Goal: Transaction & Acquisition: Purchase product/service

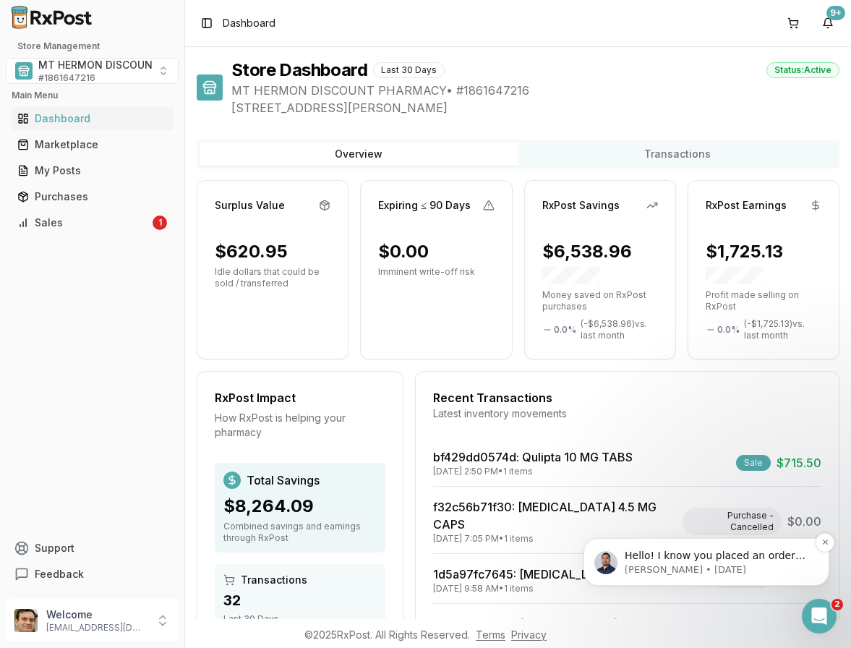
click at [691, 556] on p "Hello! I know you placed an order for [MEDICAL_DATA] were you aware that it was…" at bounding box center [718, 556] width 187 height 14
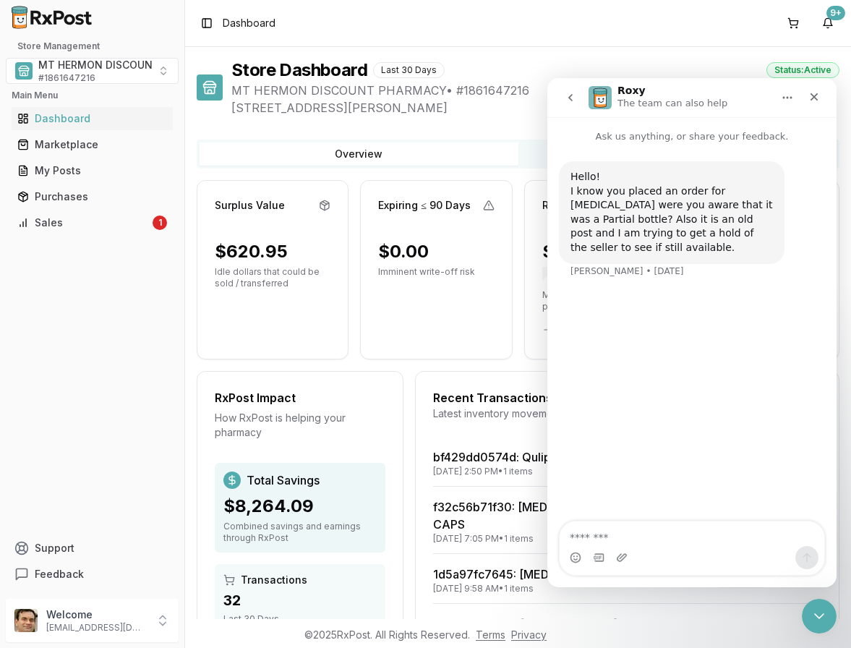
click at [579, 540] on textarea "Message…" at bounding box center [692, 533] width 265 height 25
type textarea "**********"
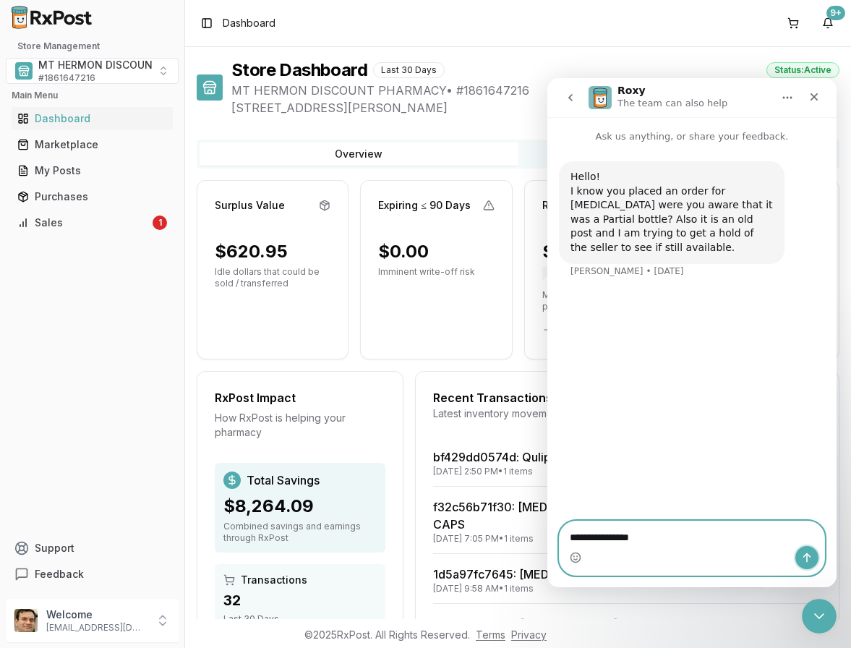
click at [812, 561] on icon "Send a message…" at bounding box center [807, 558] width 12 height 12
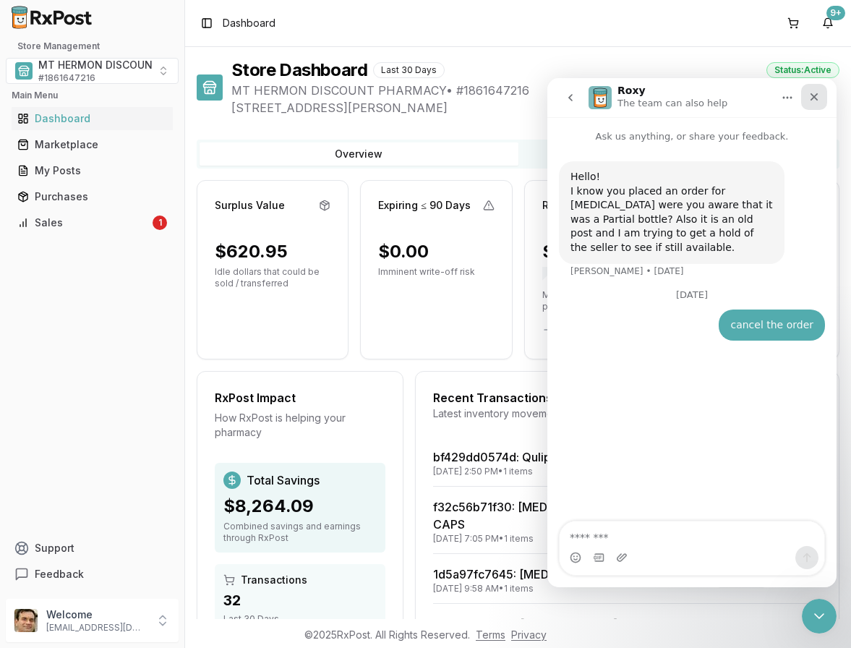
click at [813, 98] on icon "Close" at bounding box center [815, 97] width 8 height 8
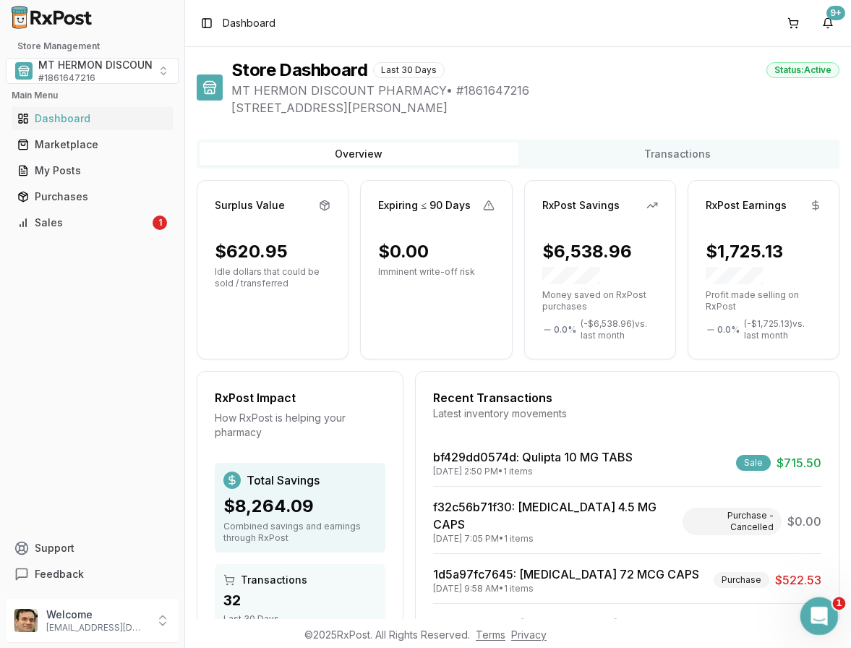
click at [821, 608] on icon "Open Intercom Messenger" at bounding box center [818, 614] width 24 height 24
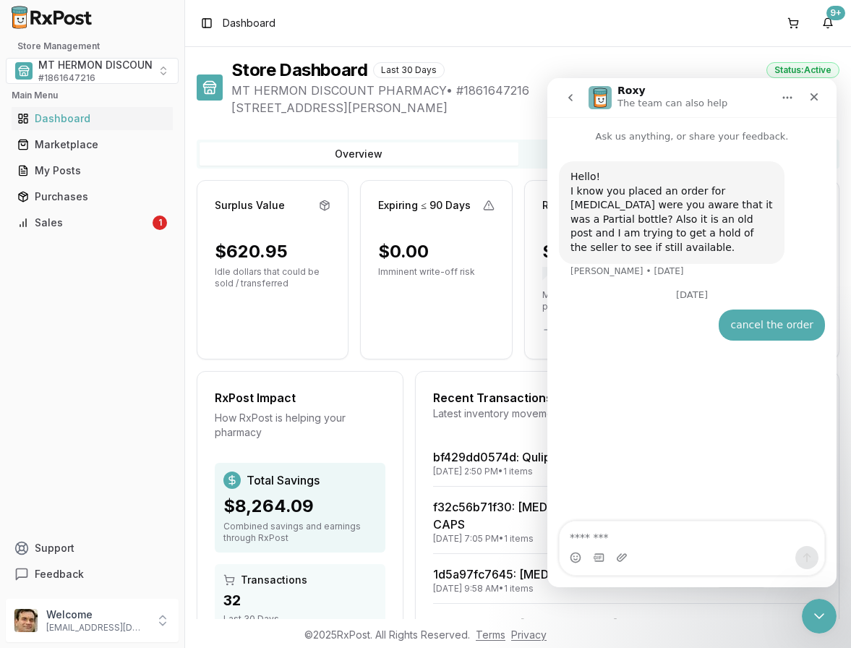
click at [649, 539] on textarea "Message…" at bounding box center [692, 533] width 265 height 25
type textarea "**********"
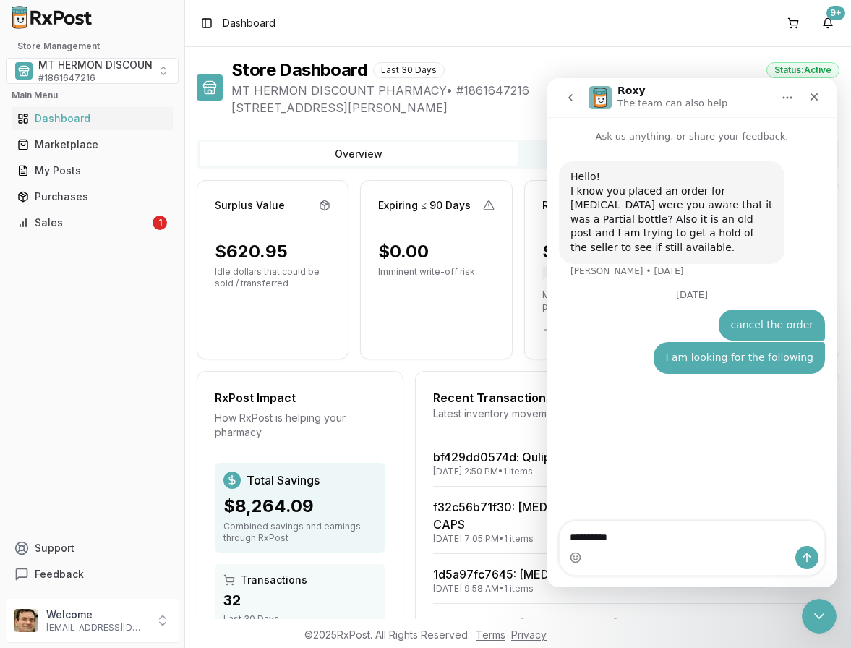
type textarea "**********"
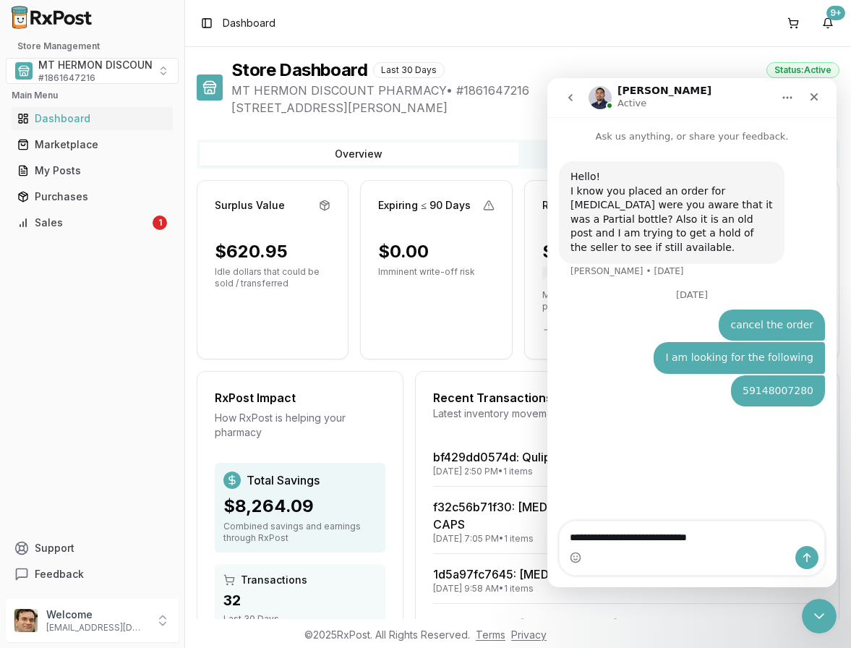
type textarea "**********"
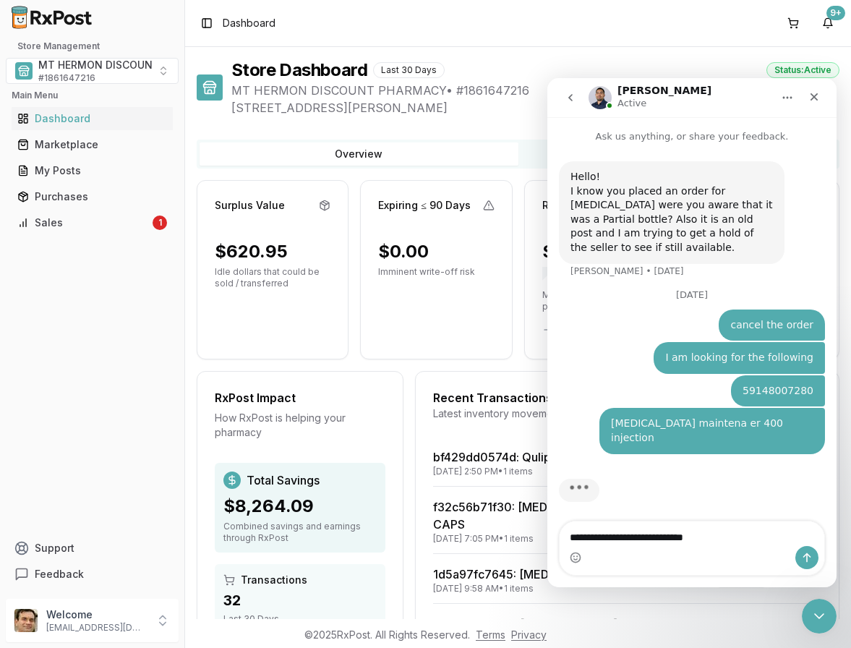
type textarea "**********"
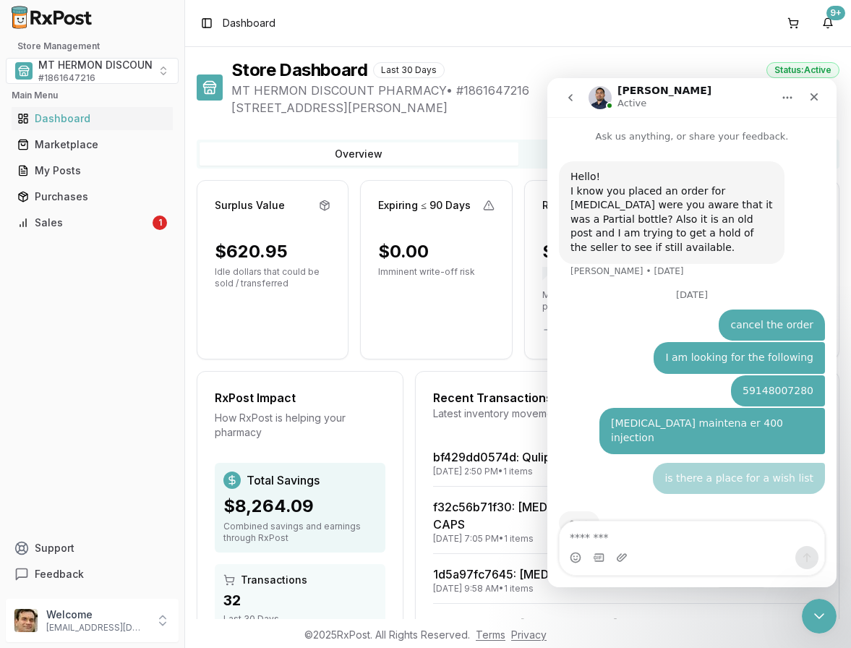
scroll to position [9, 0]
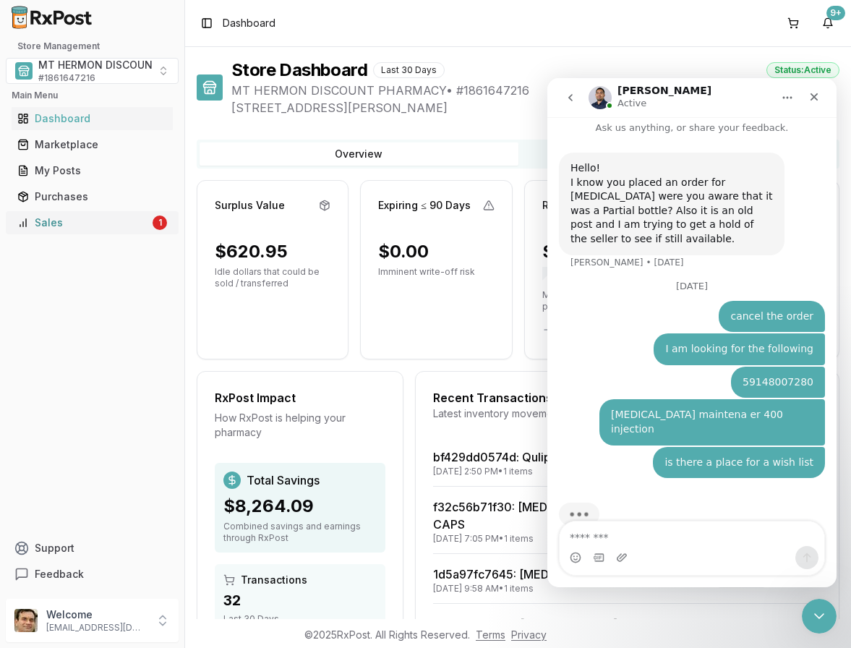
click at [63, 226] on div "Sales" at bounding box center [83, 223] width 132 height 14
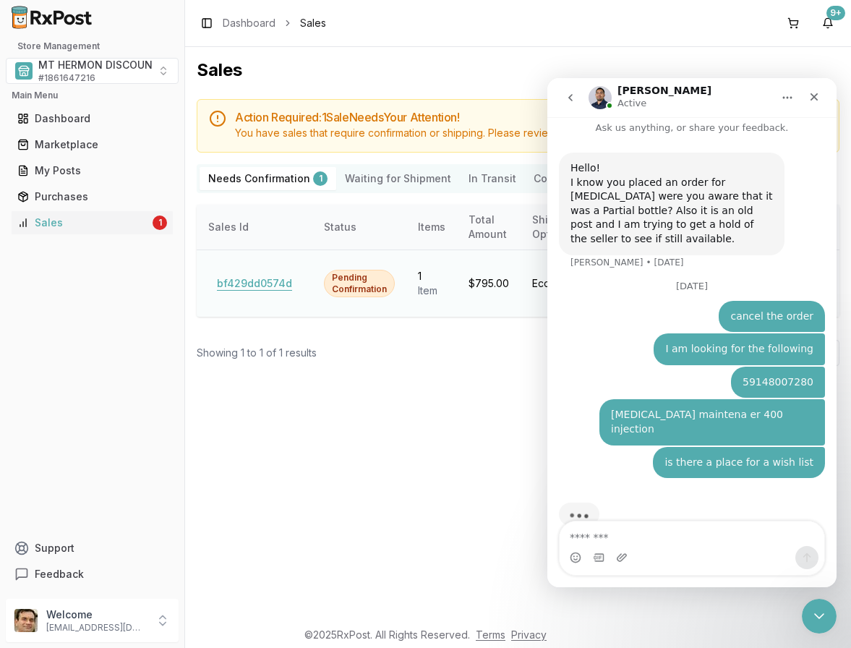
click at [253, 276] on button "bf429dd0574d" at bounding box center [254, 283] width 93 height 23
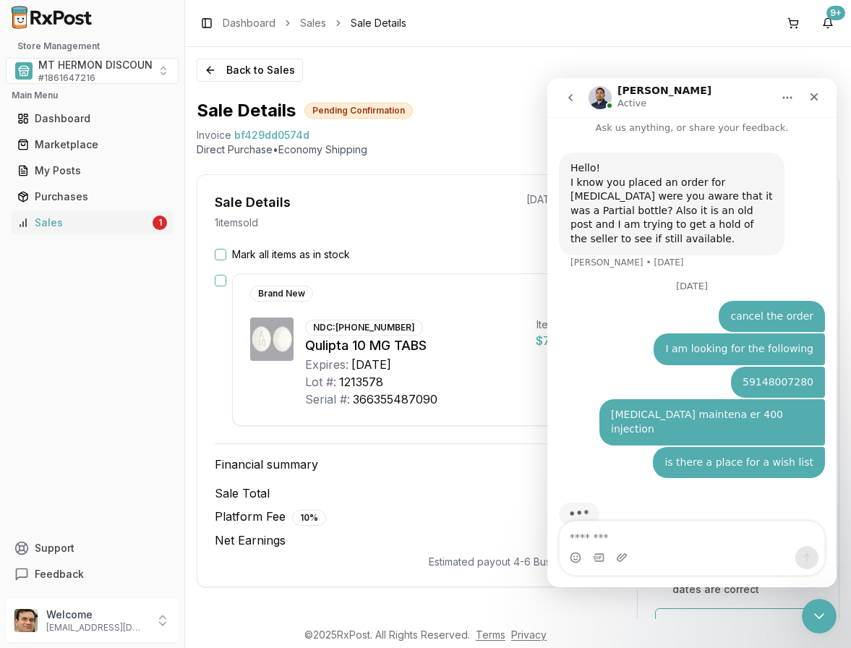
click at [503, 101] on div "Sale Details Pending Confirmation" at bounding box center [518, 110] width 643 height 23
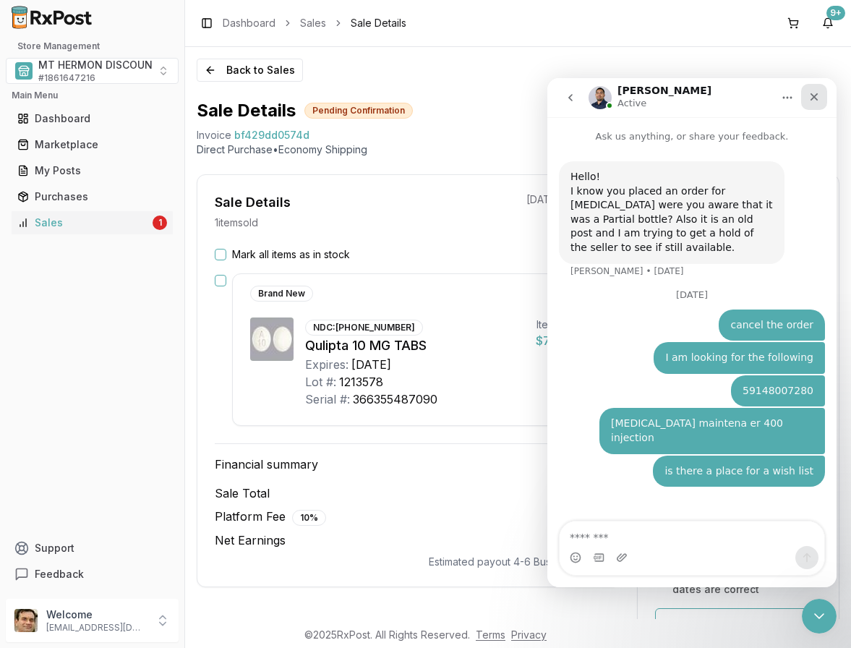
drag, startPoint x: 817, startPoint y: 99, endPoint x: 1258, endPoint y: 231, distance: 460.6
click at [817, 99] on icon "Close" at bounding box center [815, 97] width 8 height 8
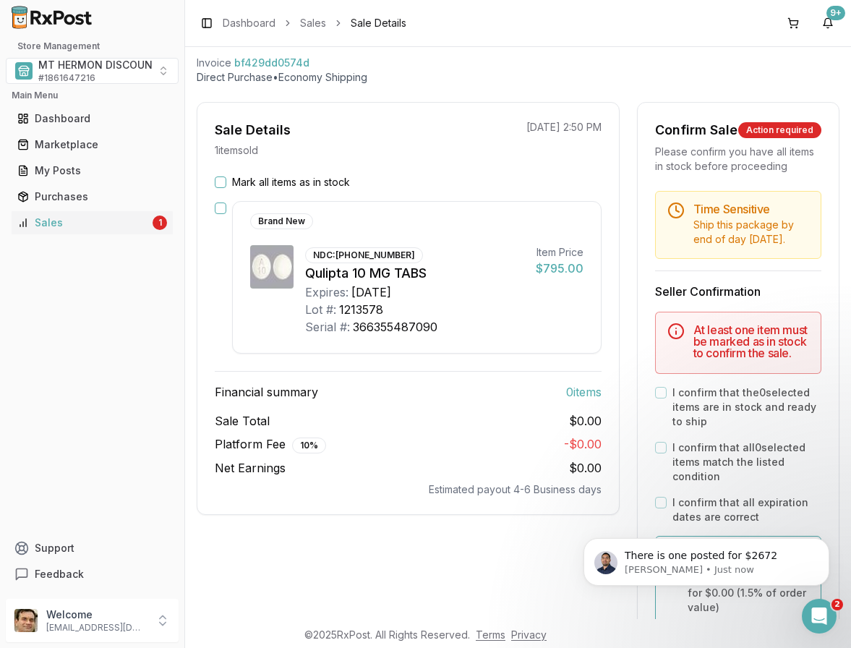
scroll to position [85, 0]
click at [219, 180] on button "Mark all items as in stock" at bounding box center [221, 182] width 12 height 12
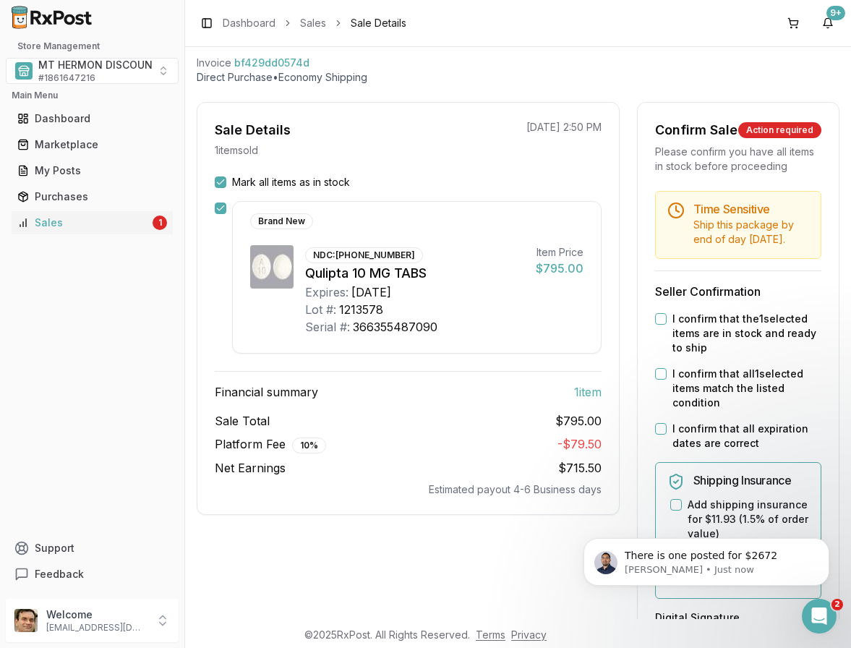
scroll to position [289, 0]
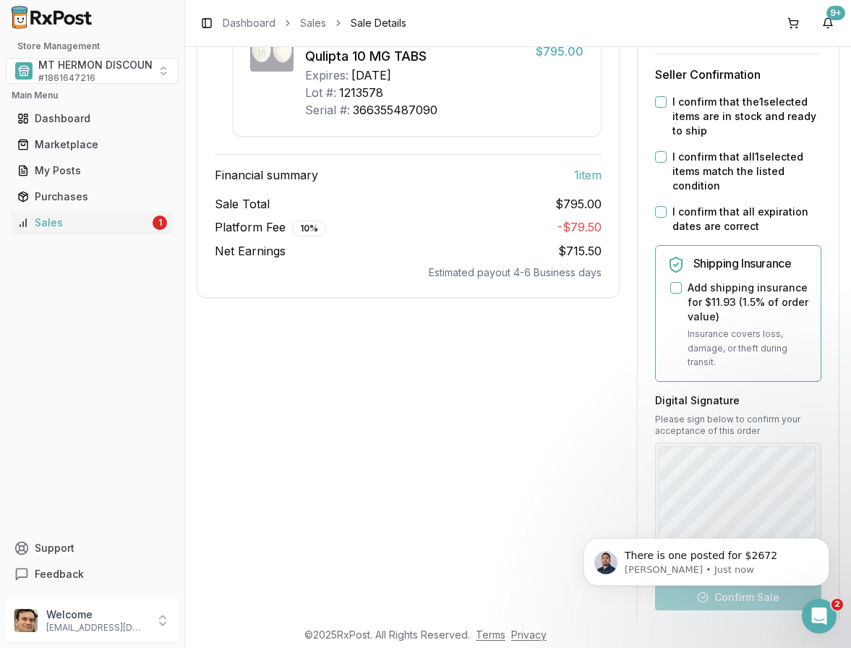
click at [655, 108] on button "I confirm that the 1 selected items are in stock and ready to ship" at bounding box center [661, 102] width 12 height 12
click at [655, 163] on button "I confirm that all 1 selected items match the listed condition" at bounding box center [661, 157] width 12 height 12
click at [657, 218] on button "I confirm that all expiration dates are correct" at bounding box center [661, 212] width 12 height 12
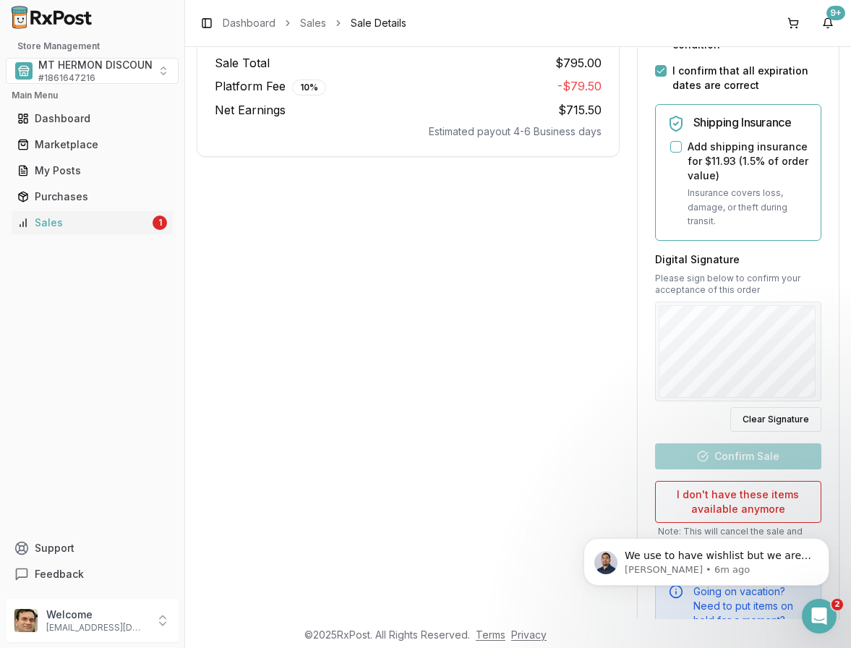
scroll to position [434, 0]
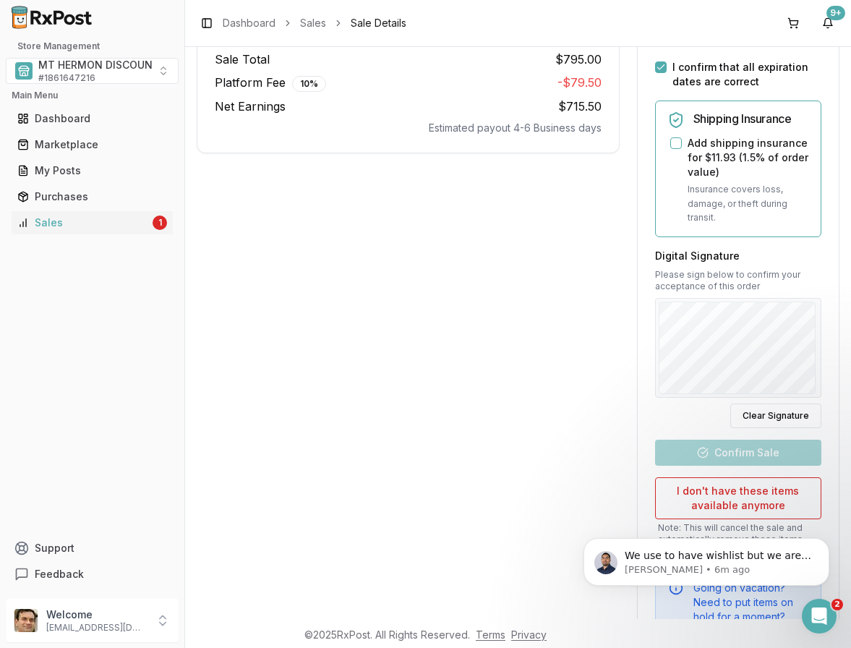
click at [675, 350] on div at bounding box center [738, 348] width 166 height 100
click at [754, 463] on button "Confirm Sale" at bounding box center [738, 453] width 166 height 26
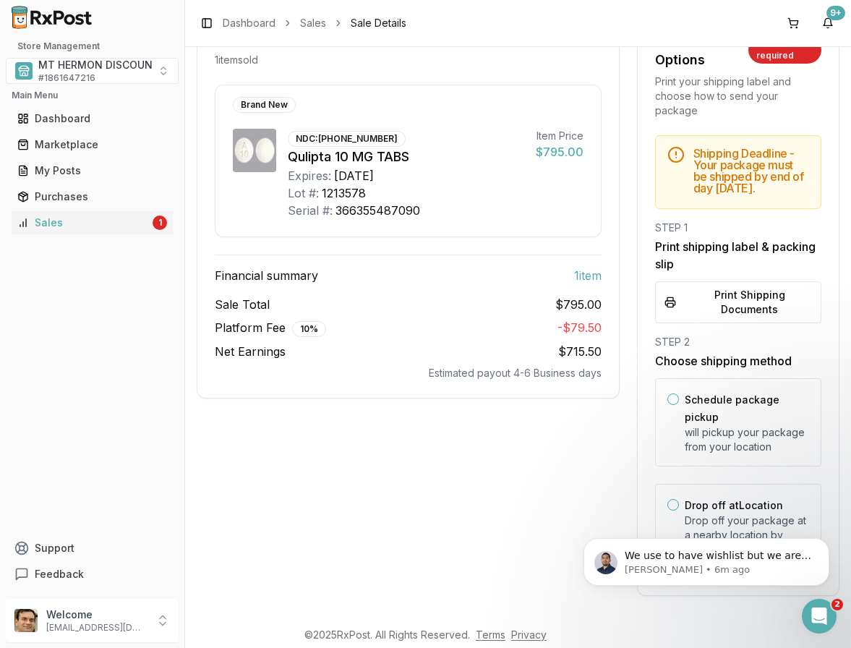
drag, startPoint x: 668, startPoint y: 503, endPoint x: 645, endPoint y: 502, distance: 22.5
click at [668, 504] on button "Drop off at Location" at bounding box center [674, 505] width 12 height 12
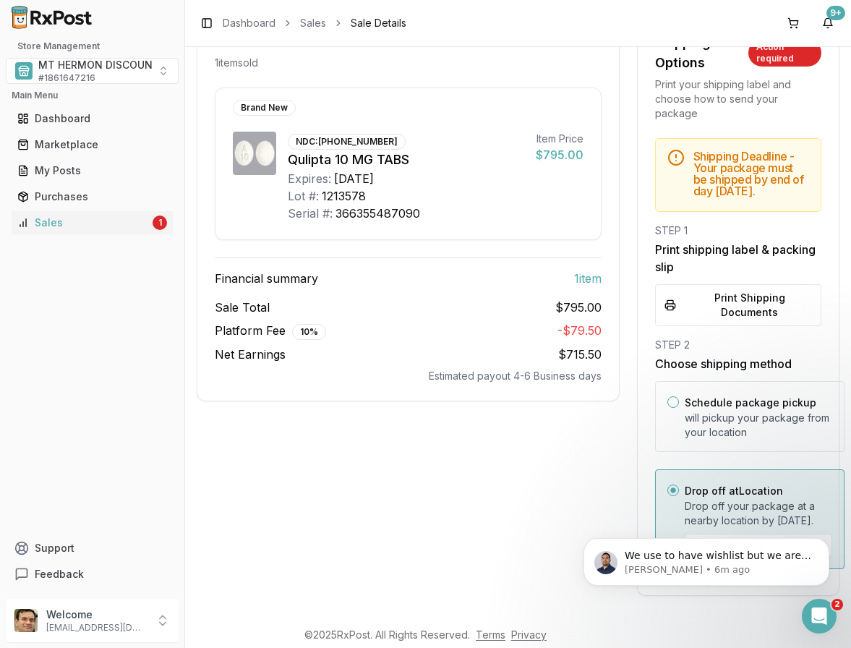
scroll to position [186, 0]
click at [505, 476] on div "Sale Details 1 item sold [DATE] 2:50 PM Brand New NDC: [PHONE_NUMBER] Qulipta 1…" at bounding box center [408, 305] width 423 height 582
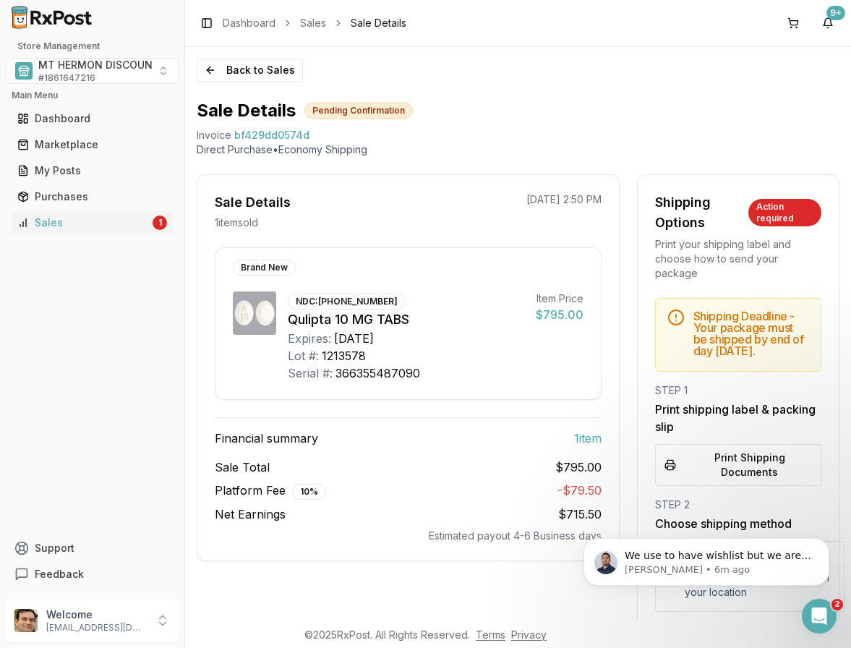
click at [785, 205] on div "Action required" at bounding box center [785, 212] width 73 height 27
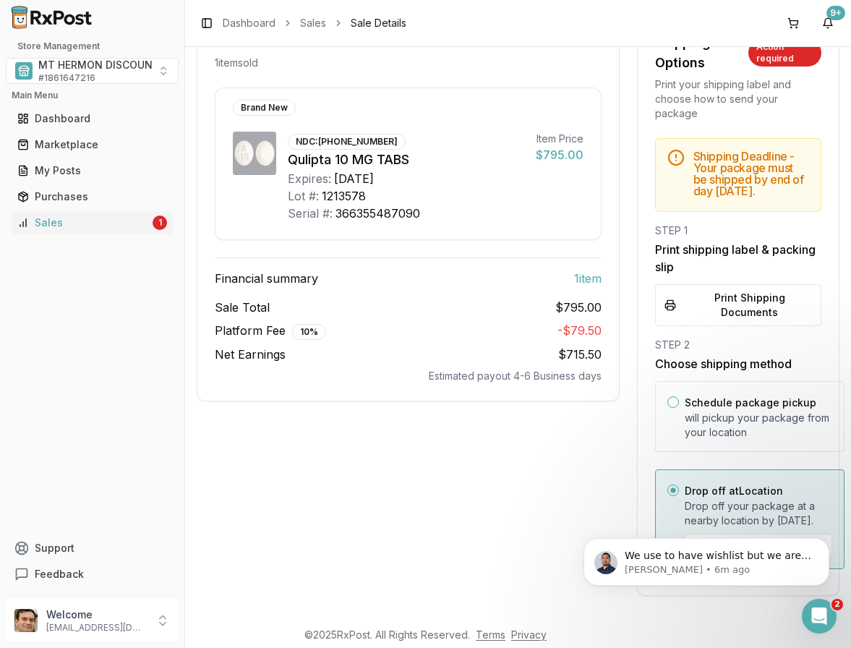
scroll to position [186, 0]
click at [745, 292] on button "Print Shipping Documents" at bounding box center [738, 305] width 166 height 42
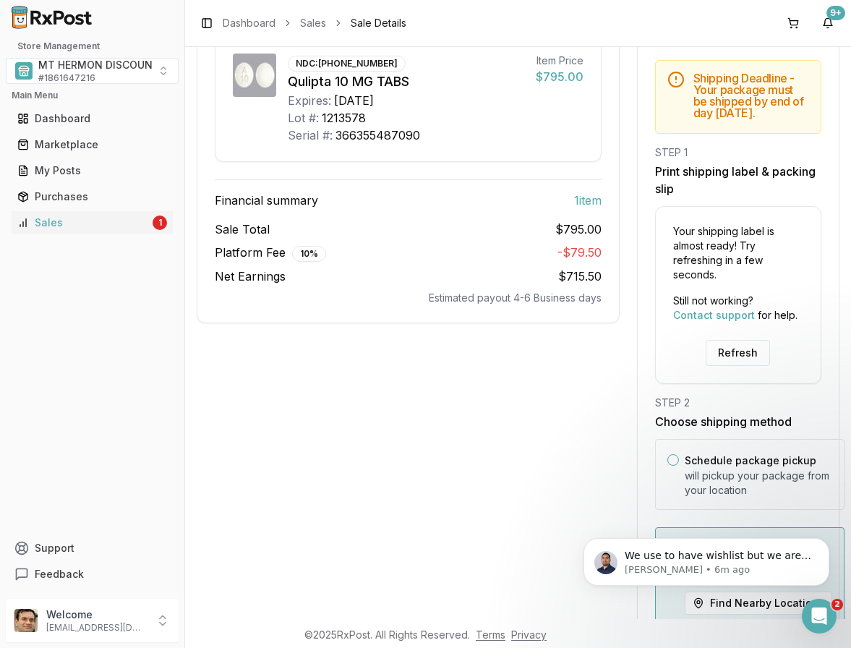
scroll to position [322, 0]
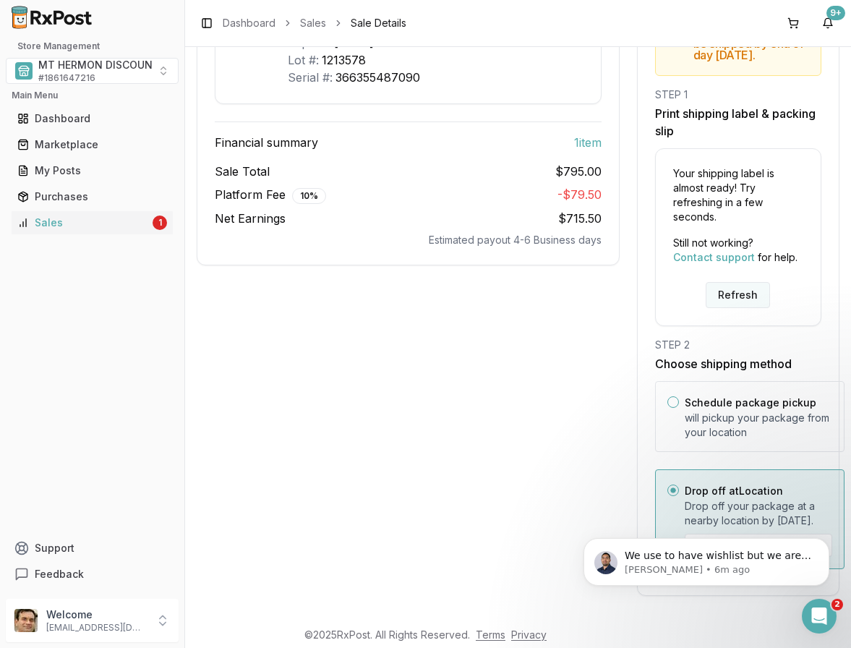
click at [720, 282] on button "Refresh" at bounding box center [738, 295] width 64 height 26
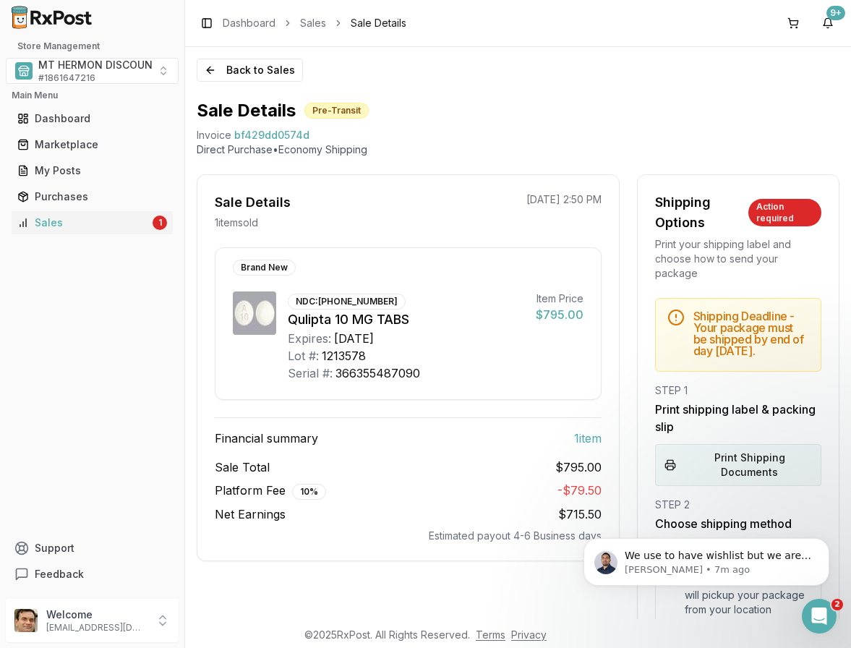
click at [757, 477] on button "Print Shipping Documents" at bounding box center [738, 465] width 166 height 42
click at [71, 114] on div "Dashboard" at bounding box center [92, 118] width 150 height 14
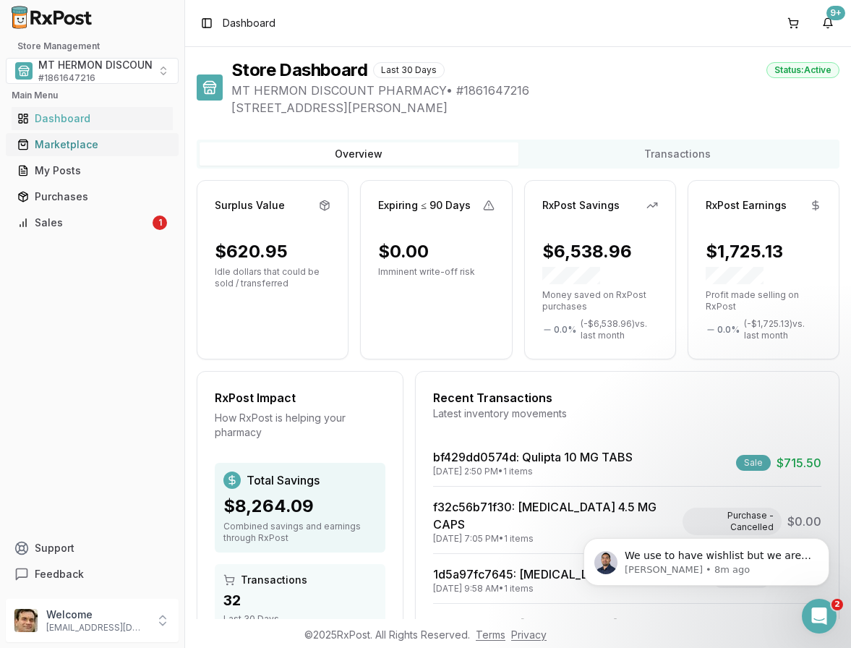
click at [71, 144] on div "Marketplace" at bounding box center [92, 144] width 150 height 14
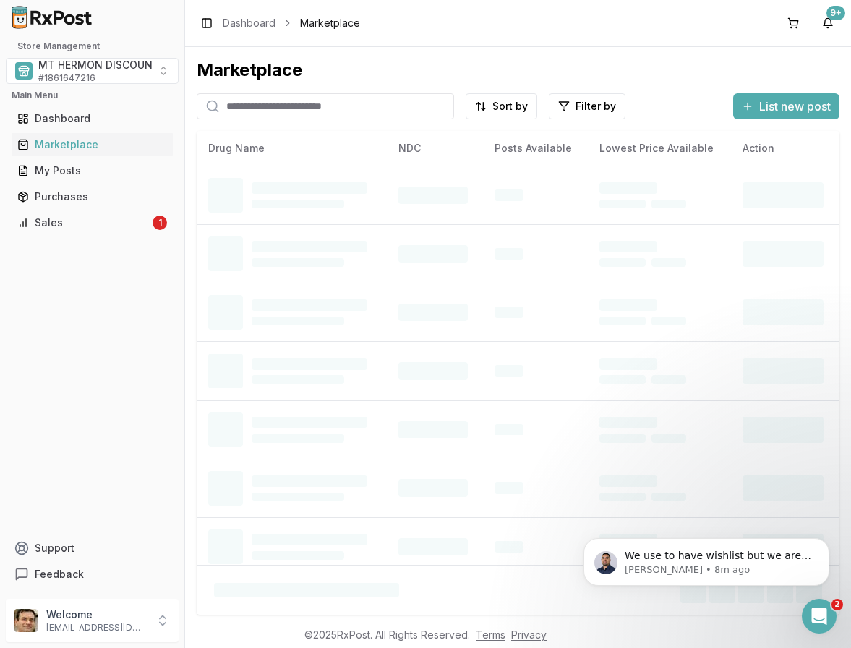
click at [292, 111] on input "search" at bounding box center [325, 106] width 257 height 26
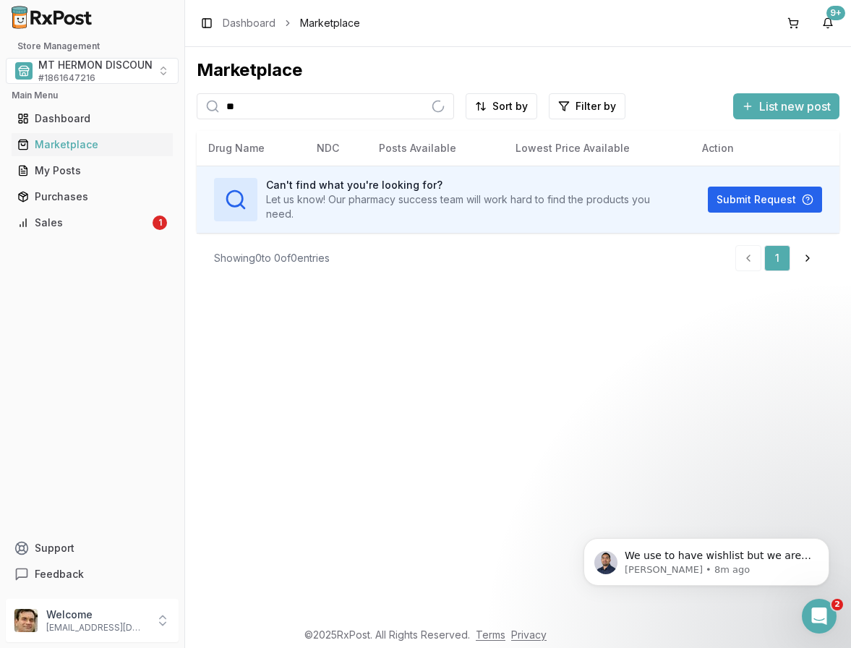
type input "*"
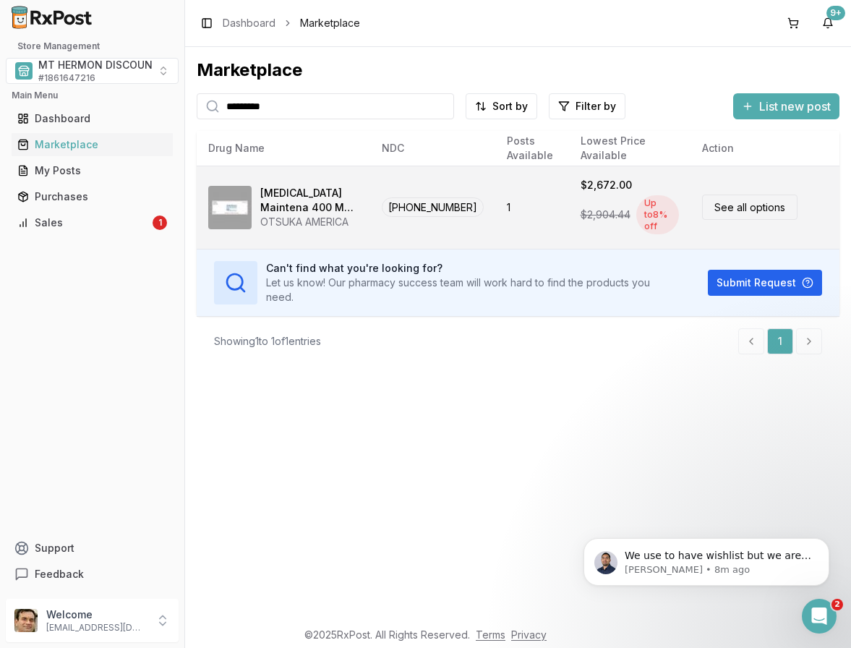
type input "*********"
click at [284, 203] on div "Abilify Maintena 400 MG PRSY" at bounding box center [309, 200] width 98 height 29
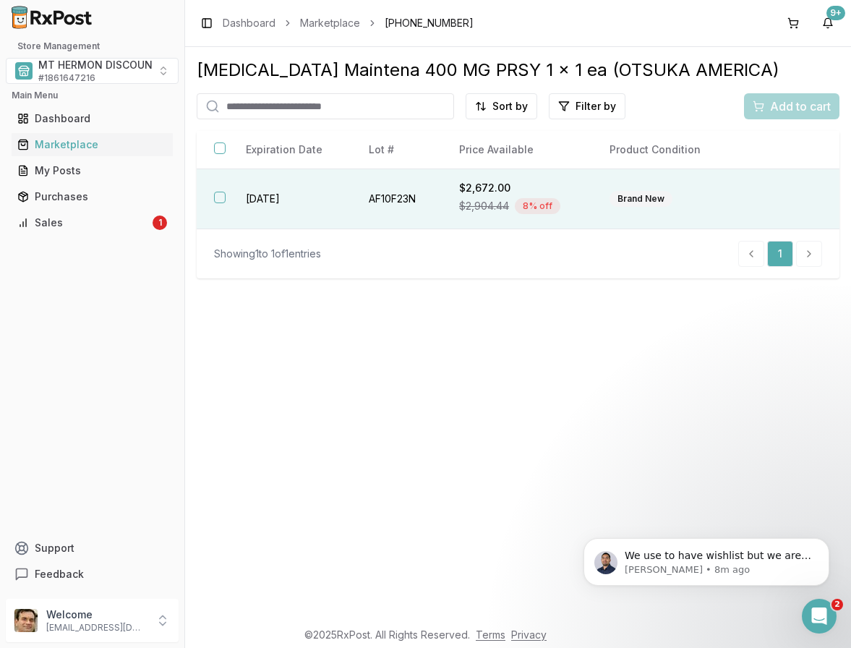
click at [219, 195] on button "button" at bounding box center [220, 198] width 12 height 12
click at [783, 101] on span "Add to cart" at bounding box center [800, 106] width 61 height 17
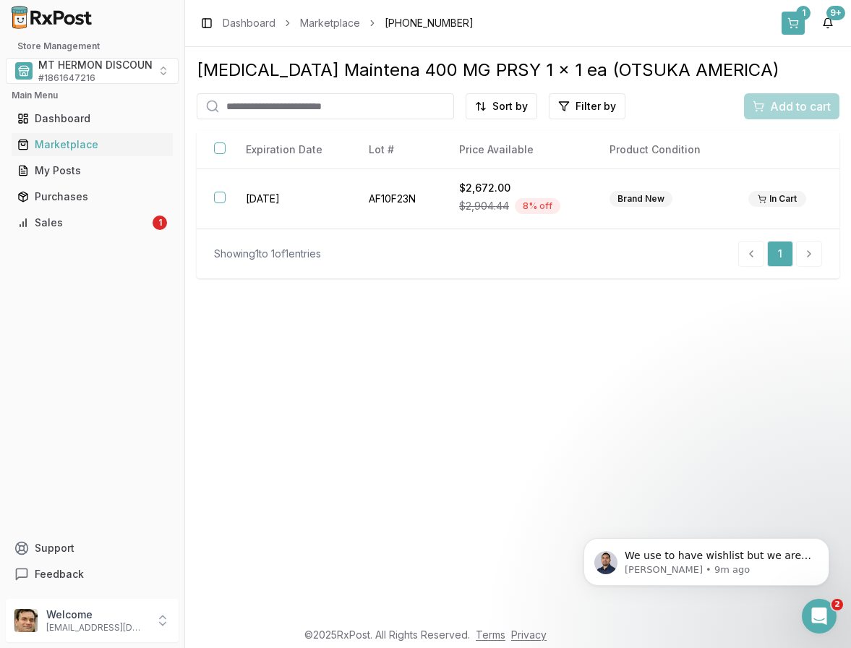
click at [796, 21] on button "1" at bounding box center [793, 23] width 23 height 23
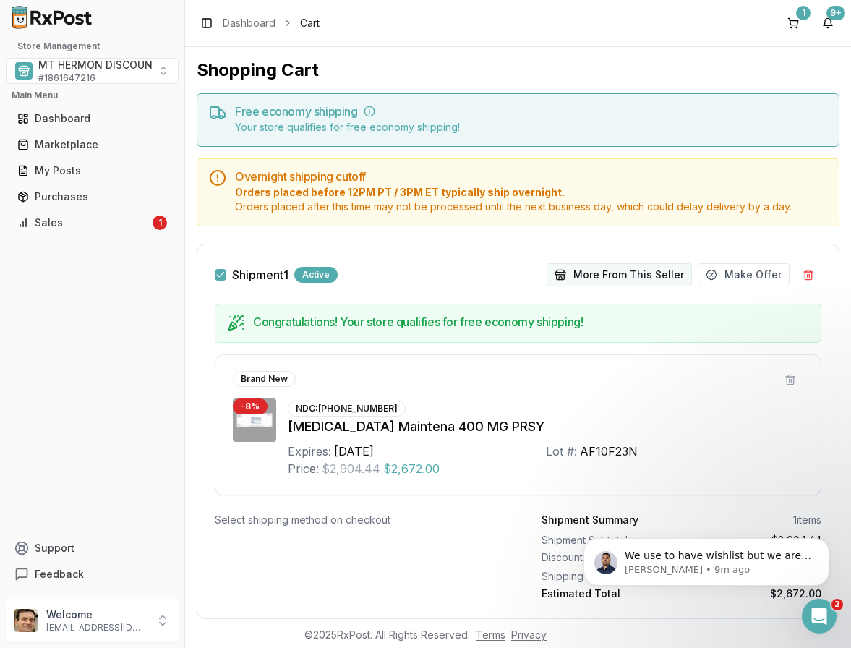
click at [598, 276] on button "More From This Seller" at bounding box center [619, 274] width 145 height 23
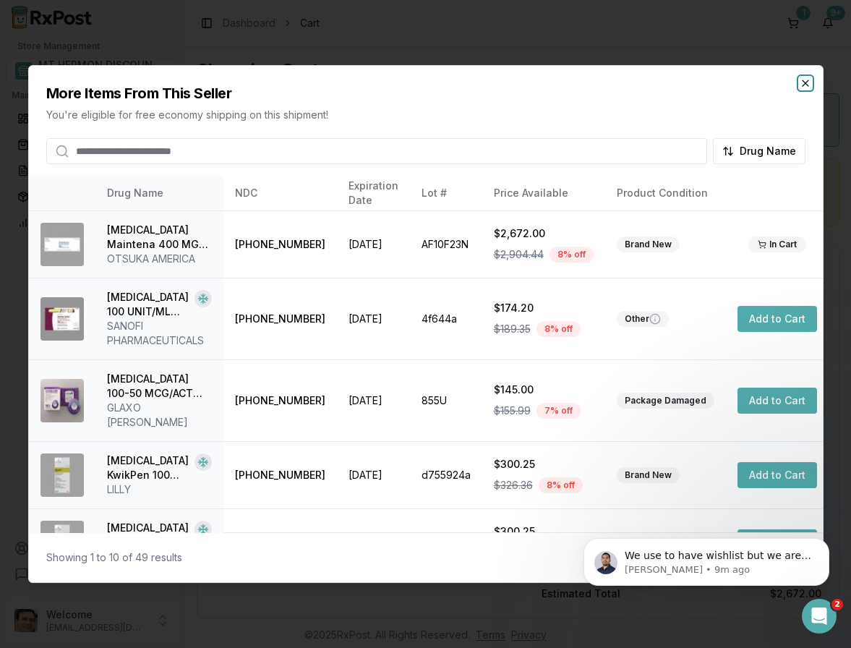
click at [804, 80] on icon "button" at bounding box center [806, 83] width 12 height 12
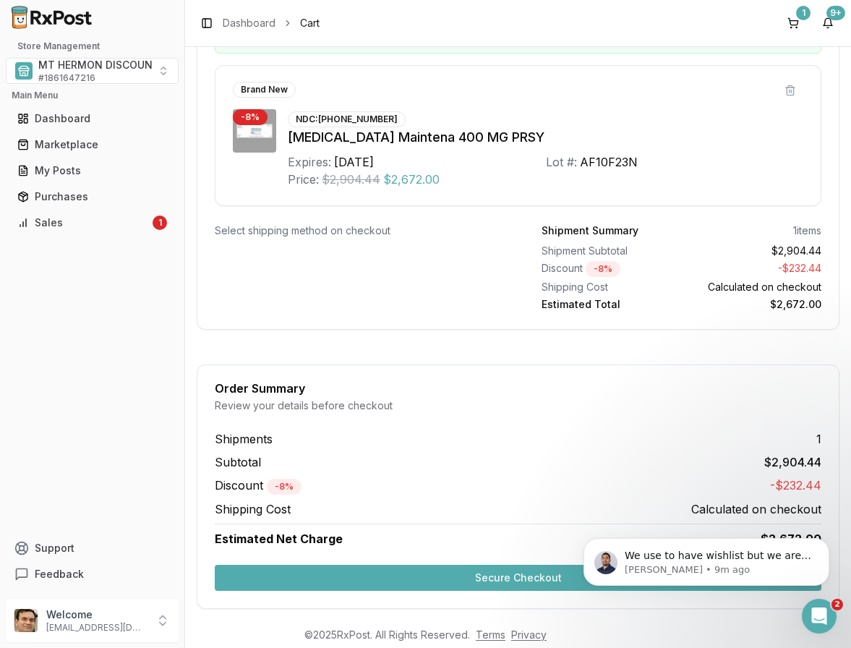
scroll to position [302, 0]
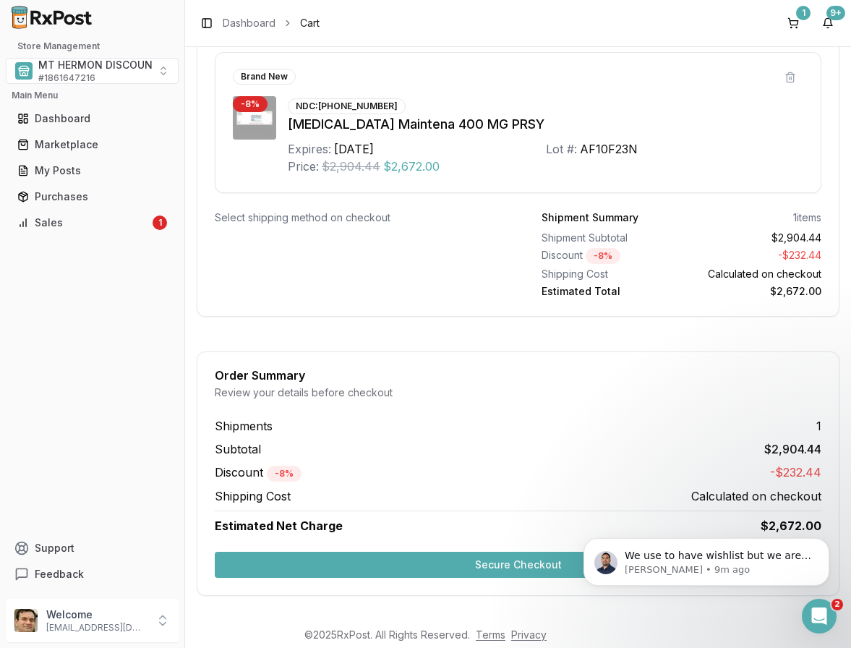
click at [380, 562] on button "Secure Checkout" at bounding box center [518, 565] width 607 height 26
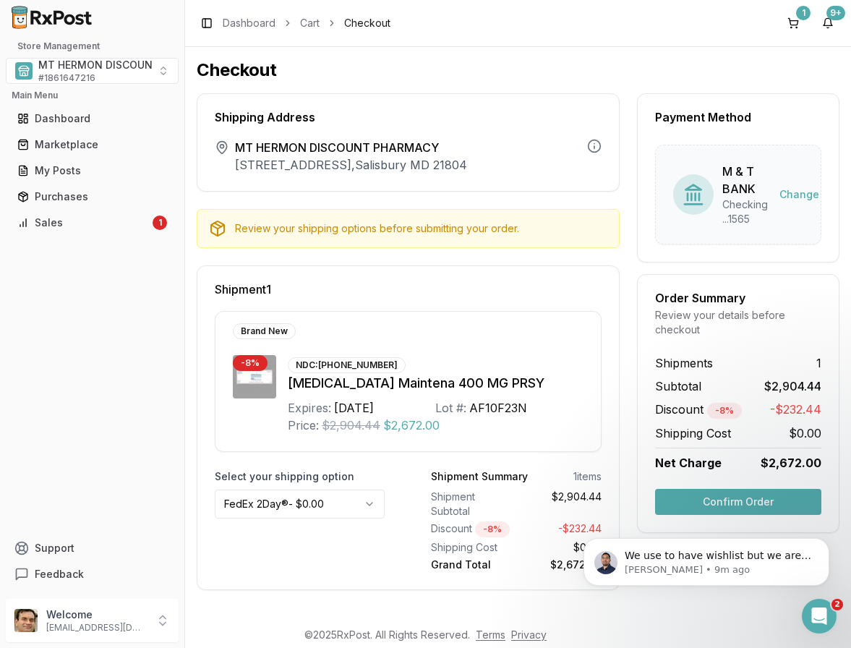
click at [740, 499] on button "Confirm Order" at bounding box center [738, 502] width 166 height 26
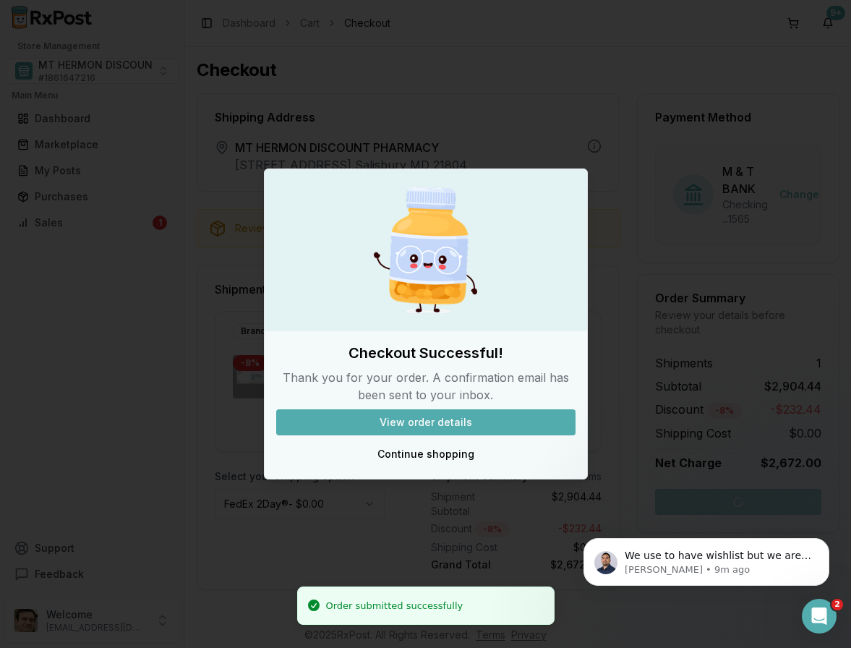
click at [451, 422] on button "View order details" at bounding box center [425, 422] width 299 height 26
